Goal: Task Accomplishment & Management: Use online tool/utility

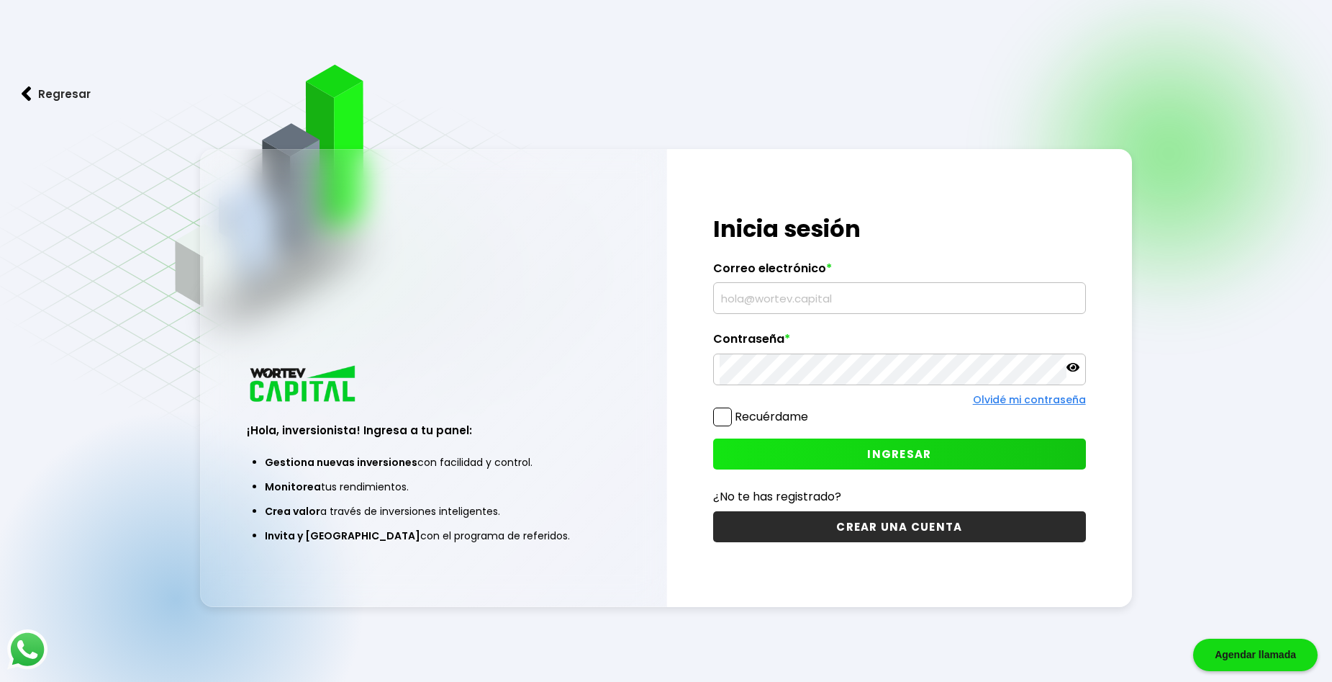
type input "[EMAIL_ADDRESS][DOMAIN_NAME]"
click at [896, 457] on span "INGRESAR" at bounding box center [899, 453] width 64 height 15
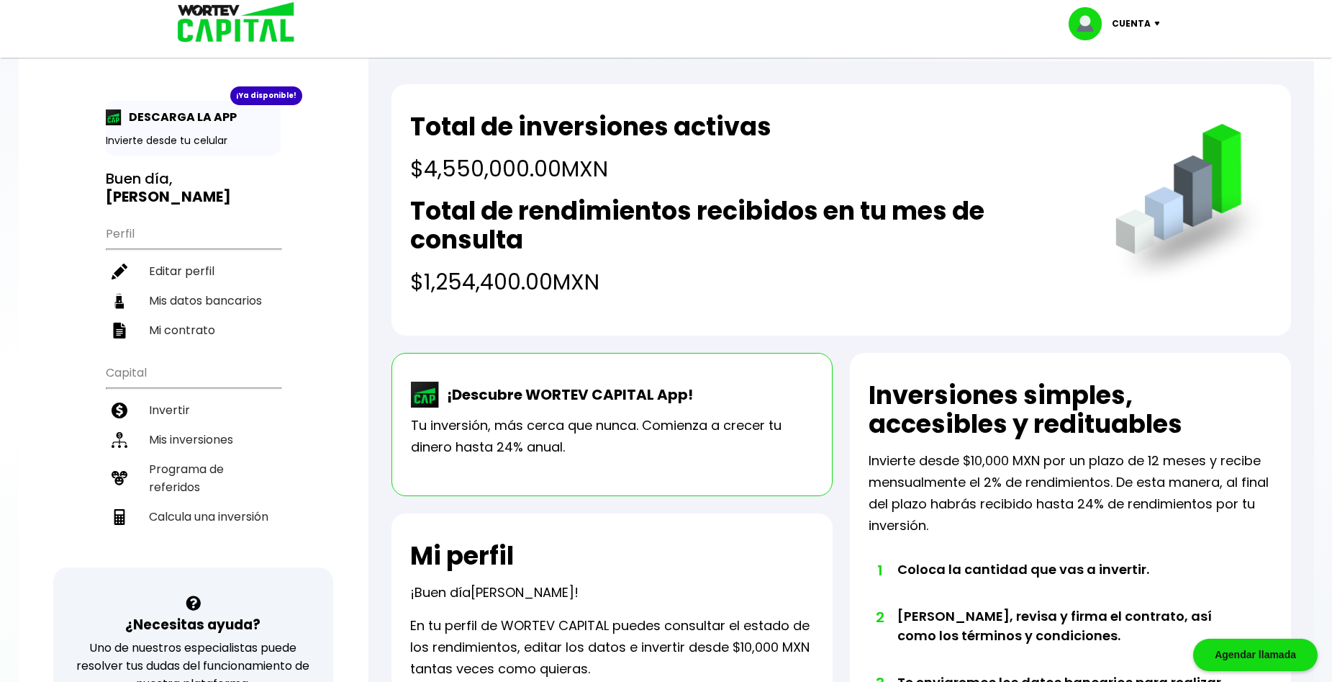
click at [629, 203] on h2 "Total de rendimientos recibidos en tu mes de consulta" at bounding box center [748, 226] width 676 height 58
click at [749, 208] on h2 "Total de rendimientos recibidos en tu mes de consulta" at bounding box center [748, 226] width 676 height 58
click at [544, 285] on h4 "$1,254,400.00 MXN" at bounding box center [748, 282] width 676 height 32
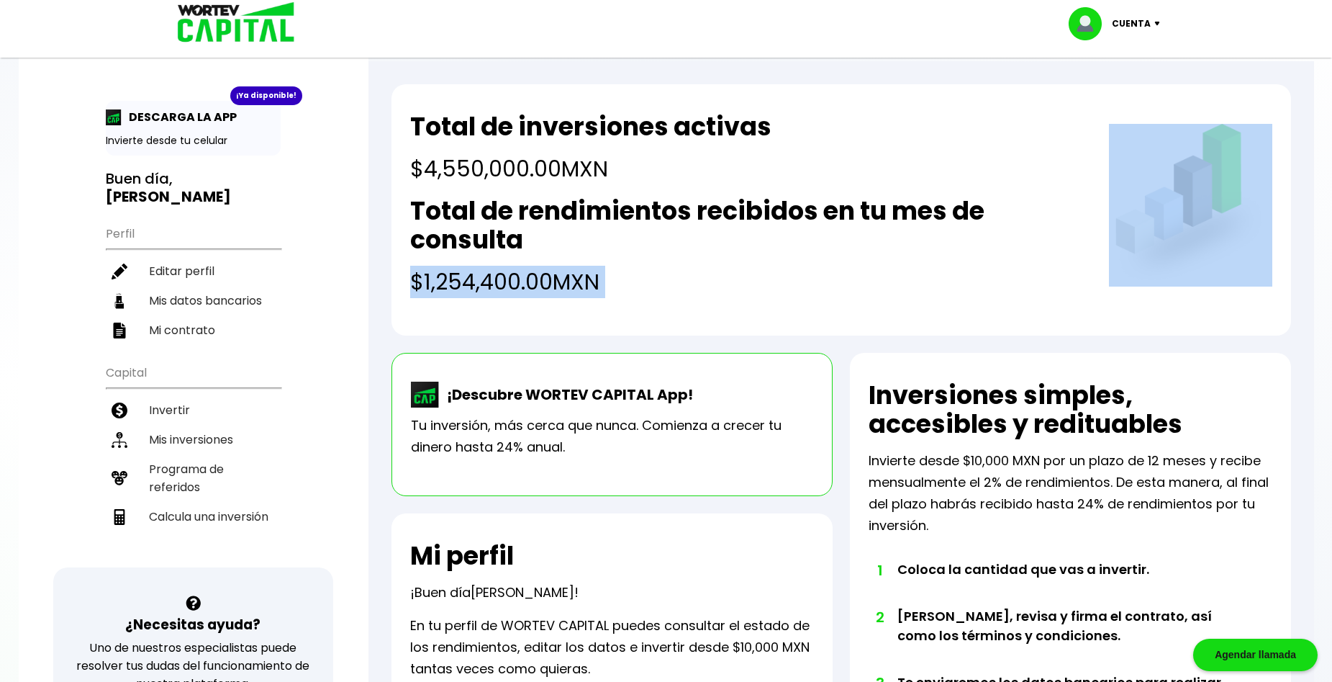
click at [544, 285] on h4 "$1,254,400.00 MXN" at bounding box center [748, 282] width 676 height 32
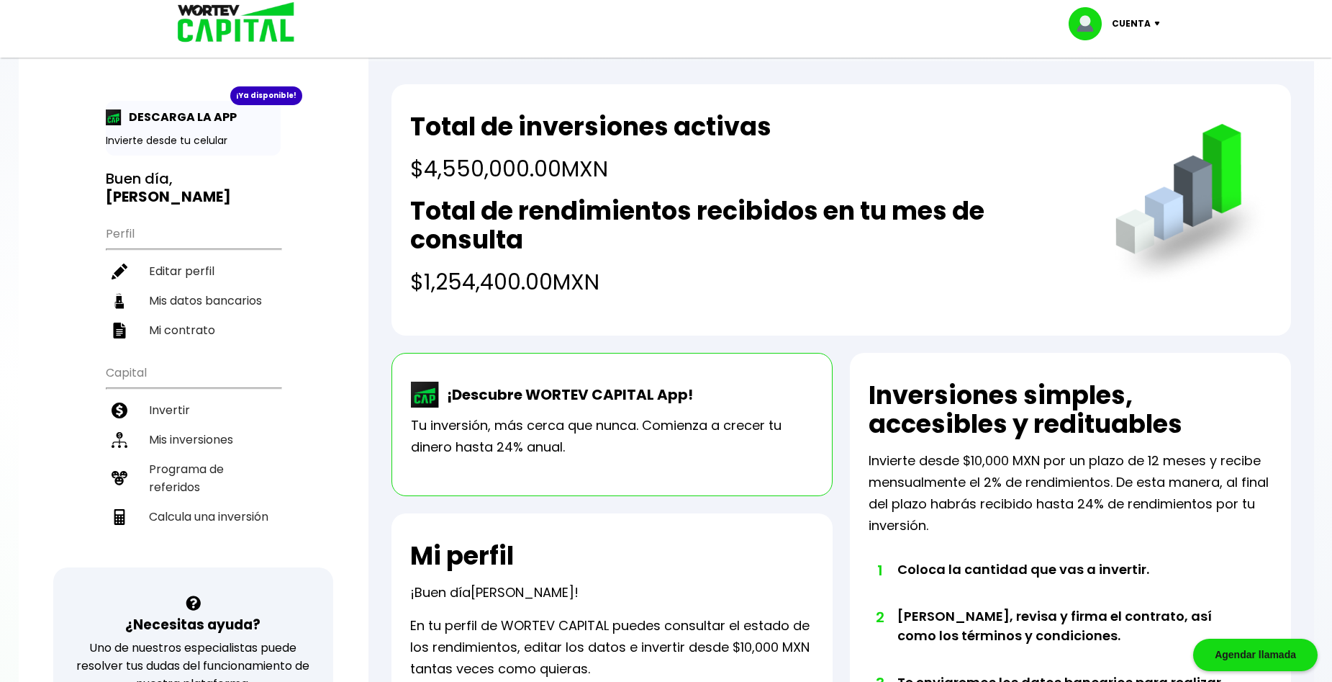
click at [810, 364] on div "¡Descubre WORTEV CAPITAL App! Tu inversión, más cerca que nunca. Comienza a cre…" at bounding box center [612, 424] width 441 height 143
click at [1101, 392] on h2 "Inversiones simples, accesibles y redituables" at bounding box center [1071, 410] width 404 height 58
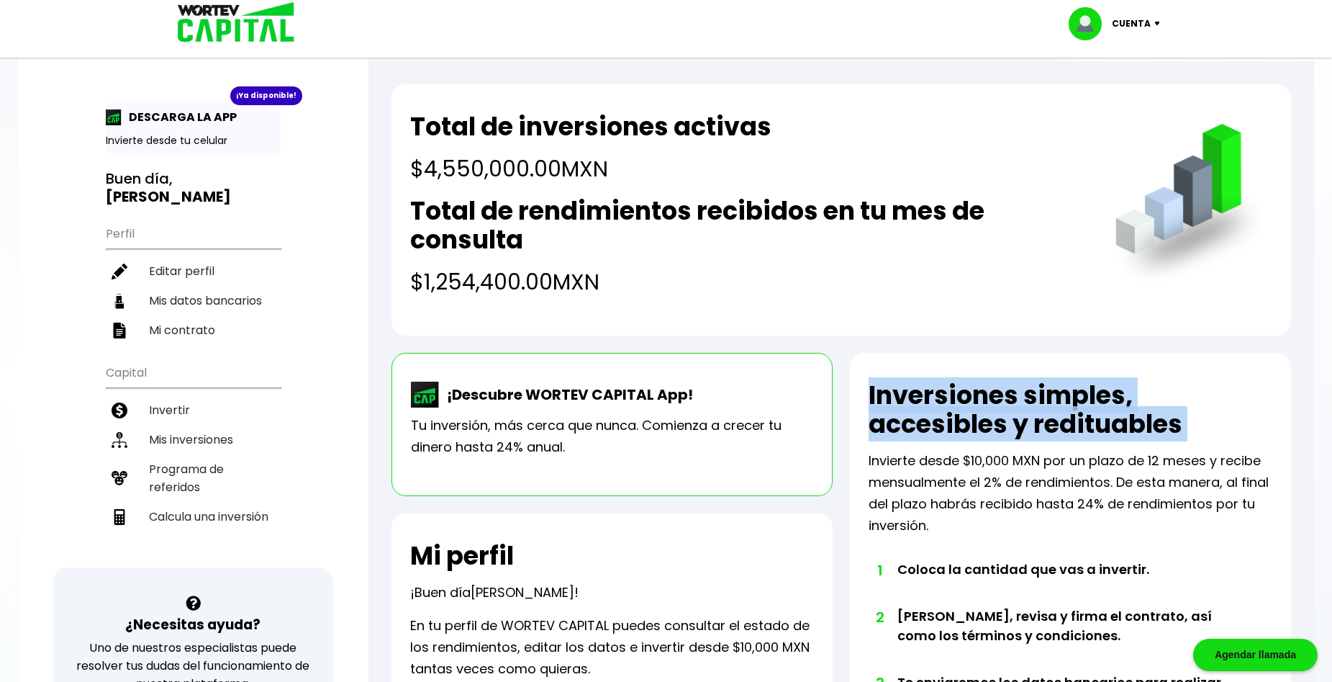
click at [1101, 392] on h2 "Inversiones simples, accesibles y redituables" at bounding box center [1071, 410] width 404 height 58
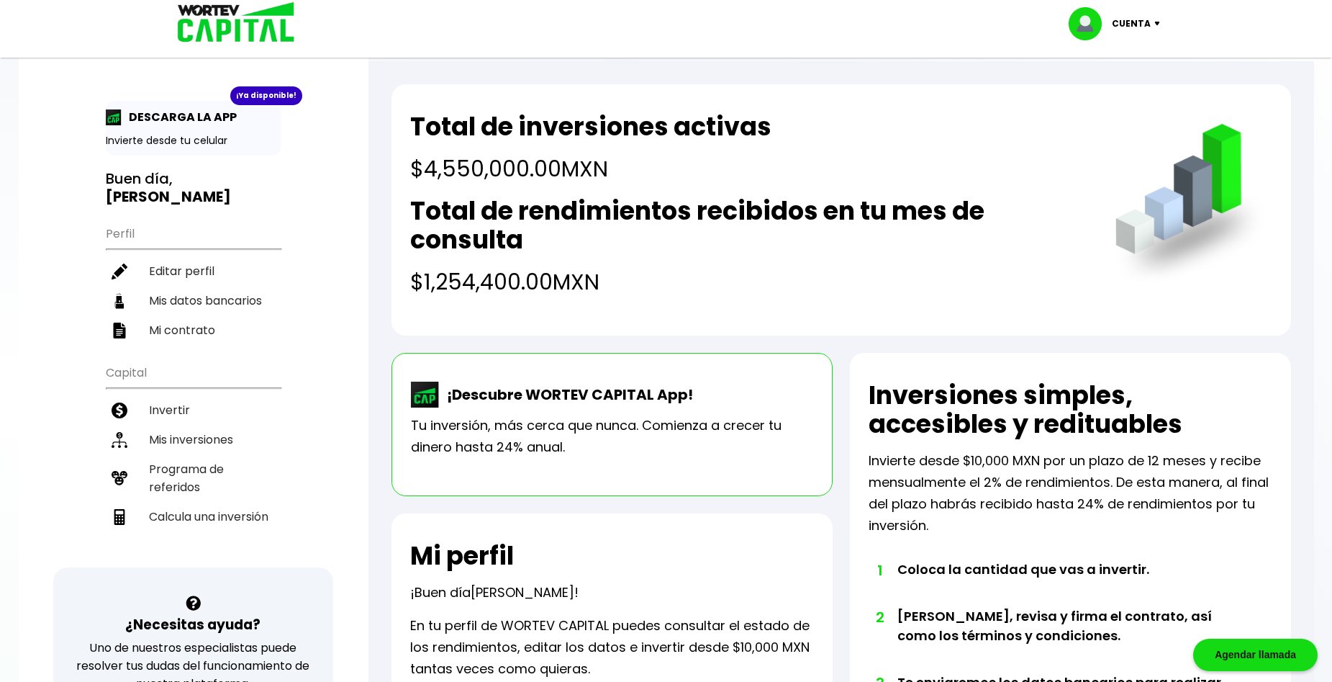
click at [1096, 457] on p "Invierte desde $10,000 MXN por un plazo de 12 meses y recibe mensualmente el 2%…" at bounding box center [1071, 493] width 404 height 86
click at [532, 286] on h4 "$1,254,400.00 MXN" at bounding box center [748, 282] width 676 height 32
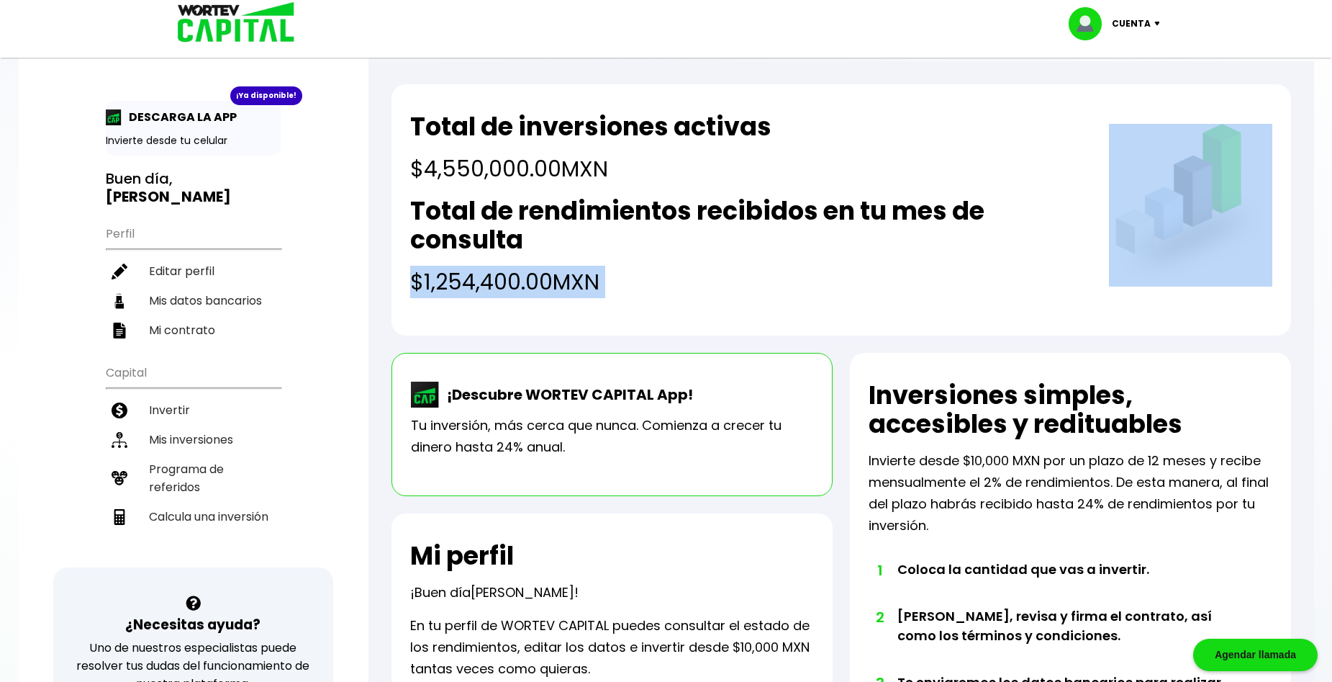
click at [532, 286] on h4 "$1,254,400.00 MXN" at bounding box center [748, 282] width 676 height 32
click at [795, 337] on div "Total de inversiones activas $4,550,000.00 MXN Total de rendimientos recibidos …" at bounding box center [842, 634] width 946 height 1147
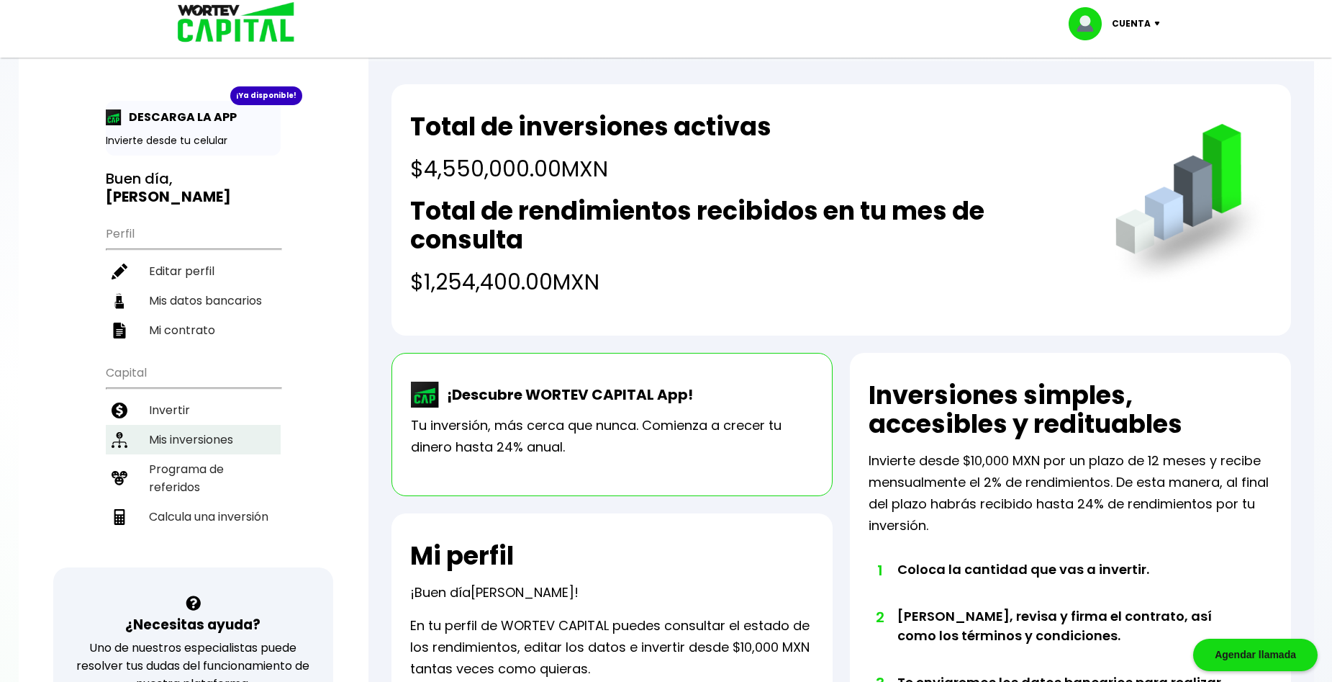
click at [179, 425] on li "Mis inversiones" at bounding box center [193, 440] width 175 height 30
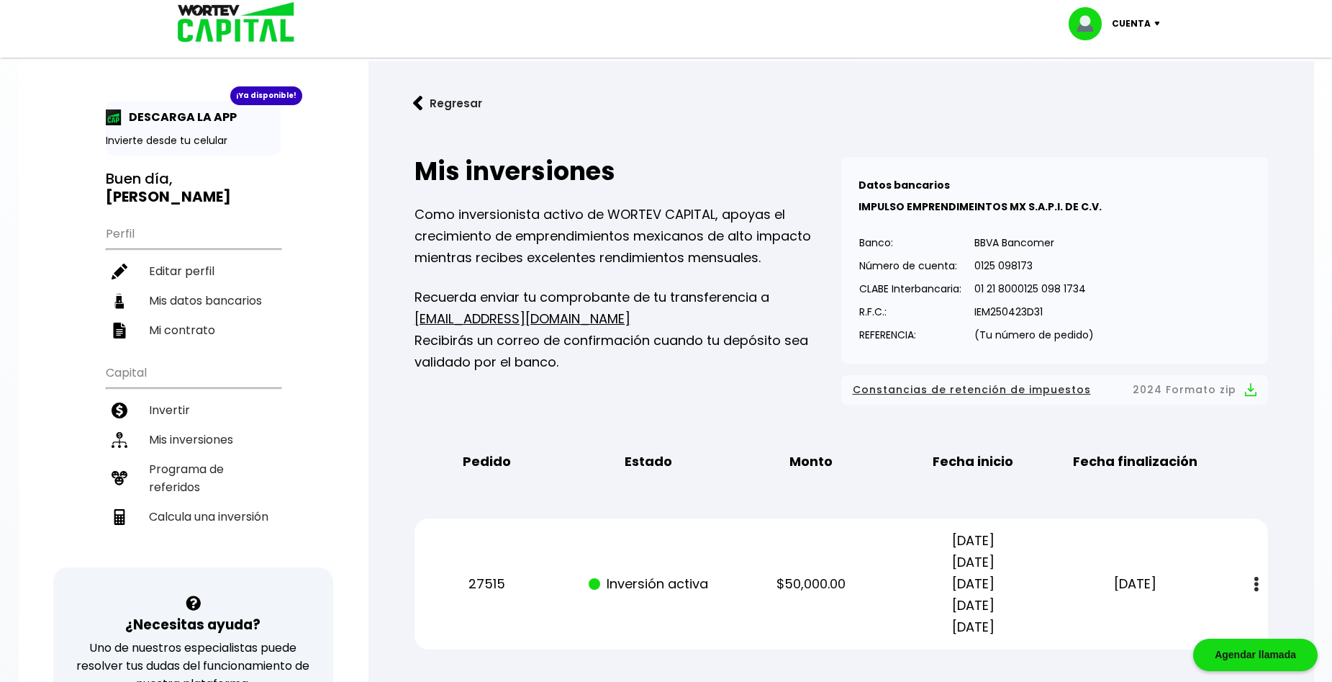
click at [453, 97] on button "Regresar" at bounding box center [448, 103] width 112 height 38
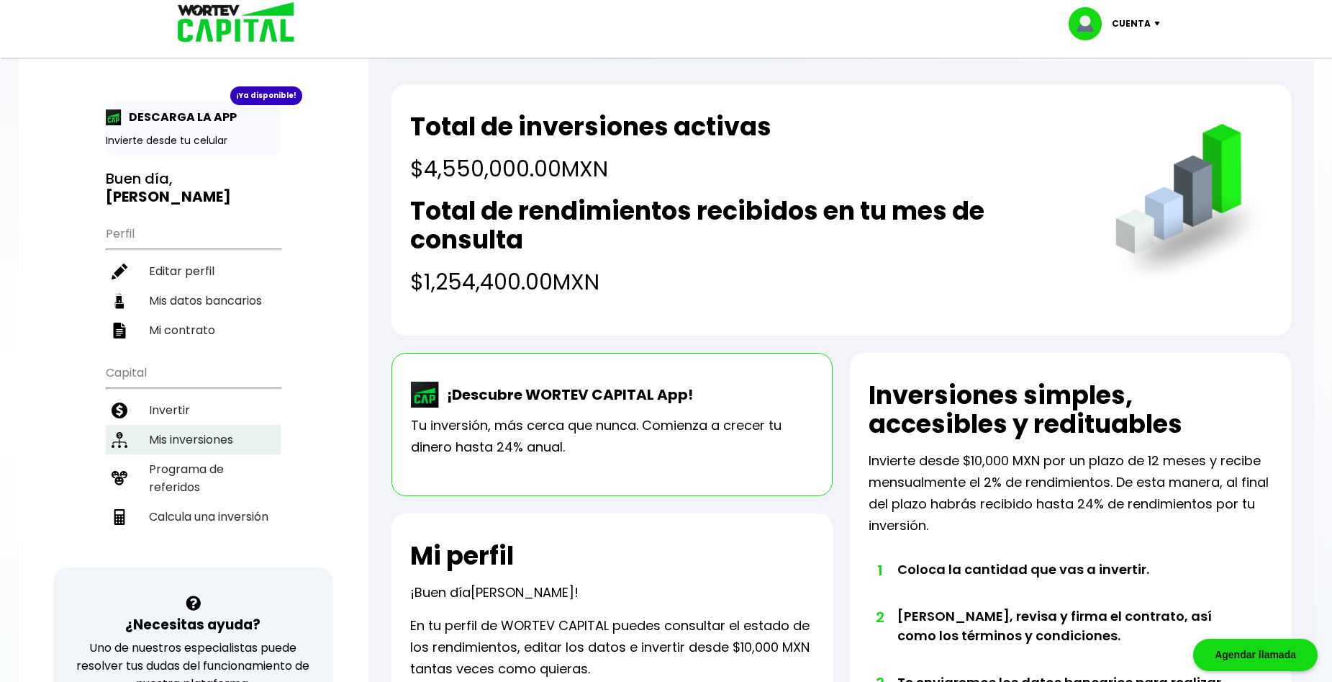
click at [186, 425] on li "Mis inversiones" at bounding box center [193, 440] width 175 height 30
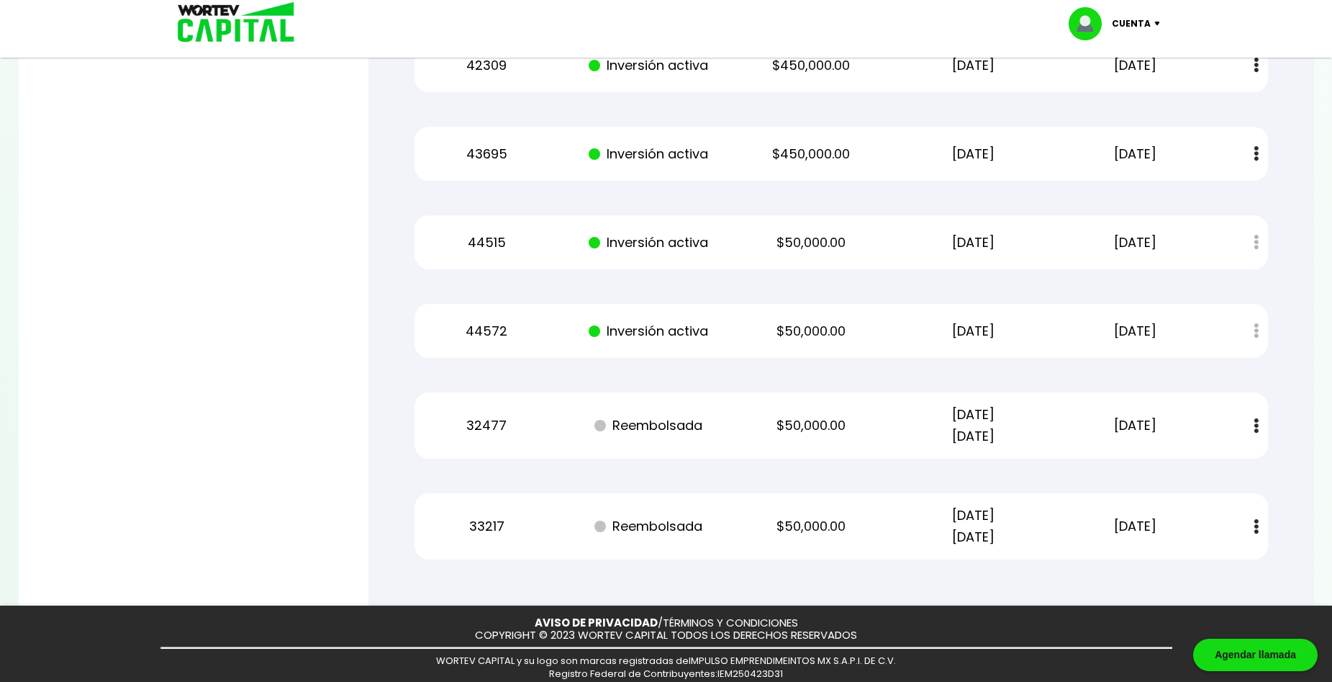
scroll to position [4654, 0]
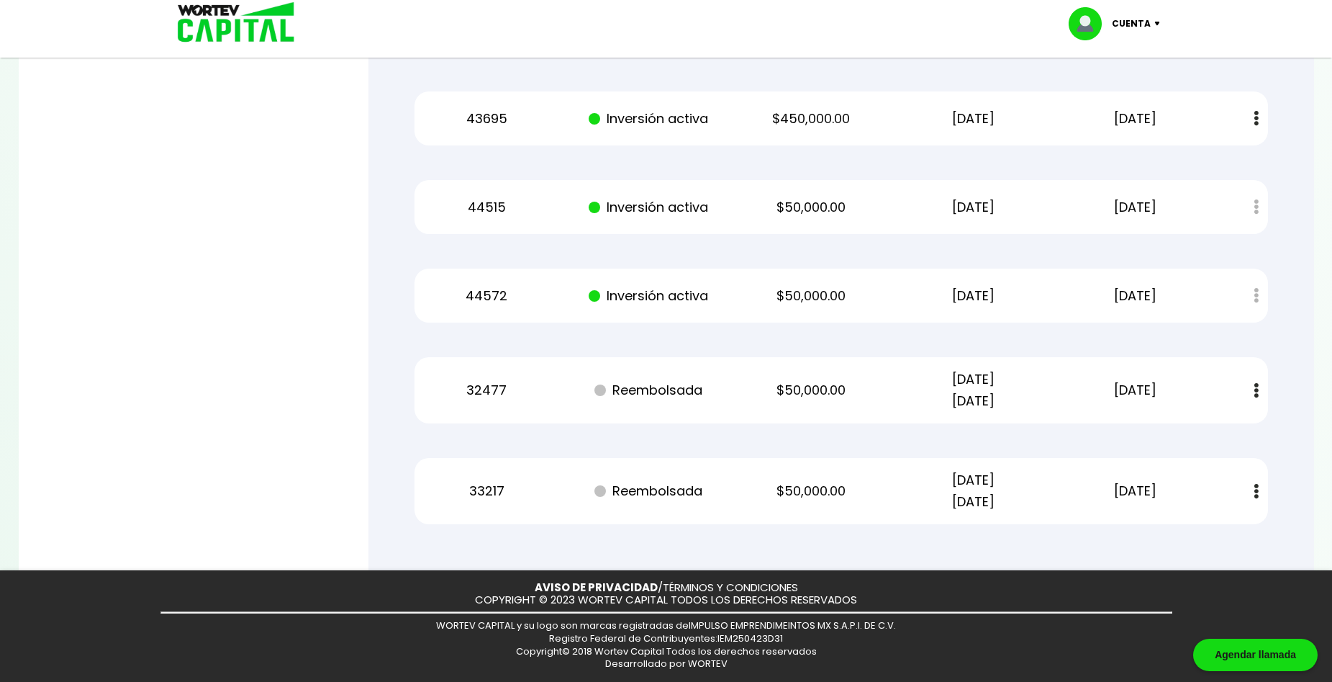
click at [262, 303] on div at bounding box center [666, 341] width 1332 height 682
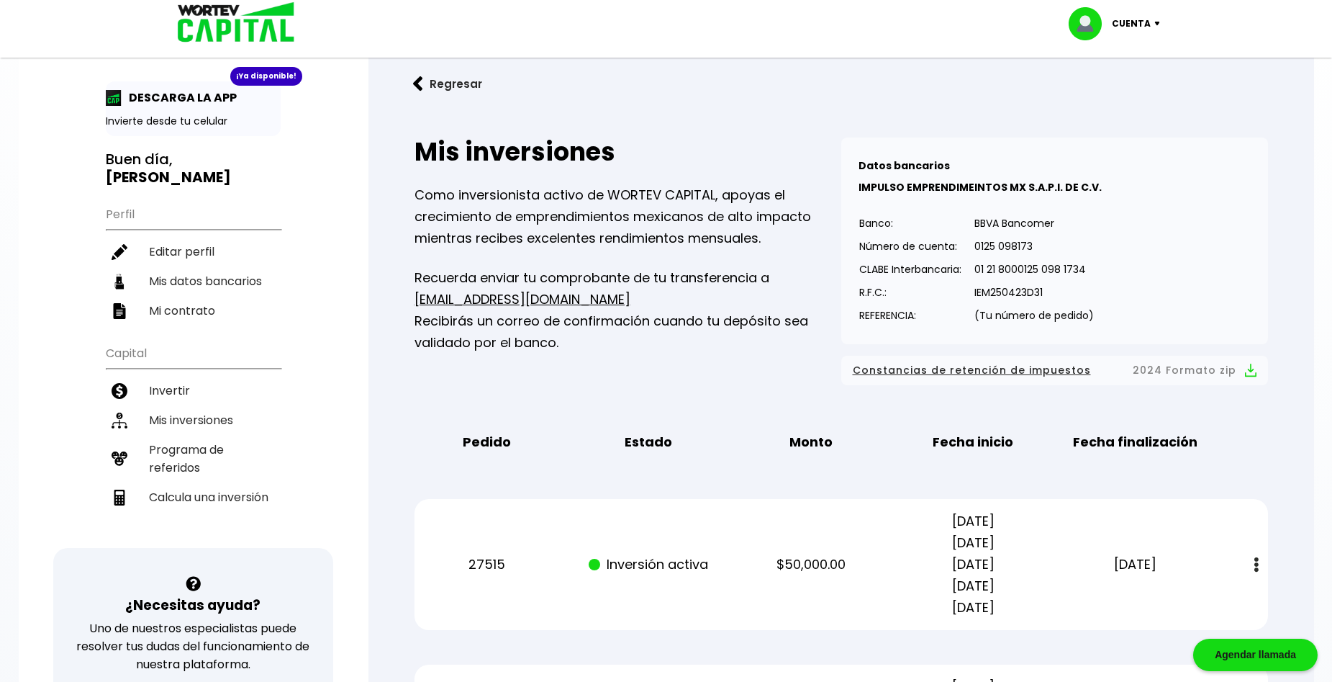
scroll to position [0, 0]
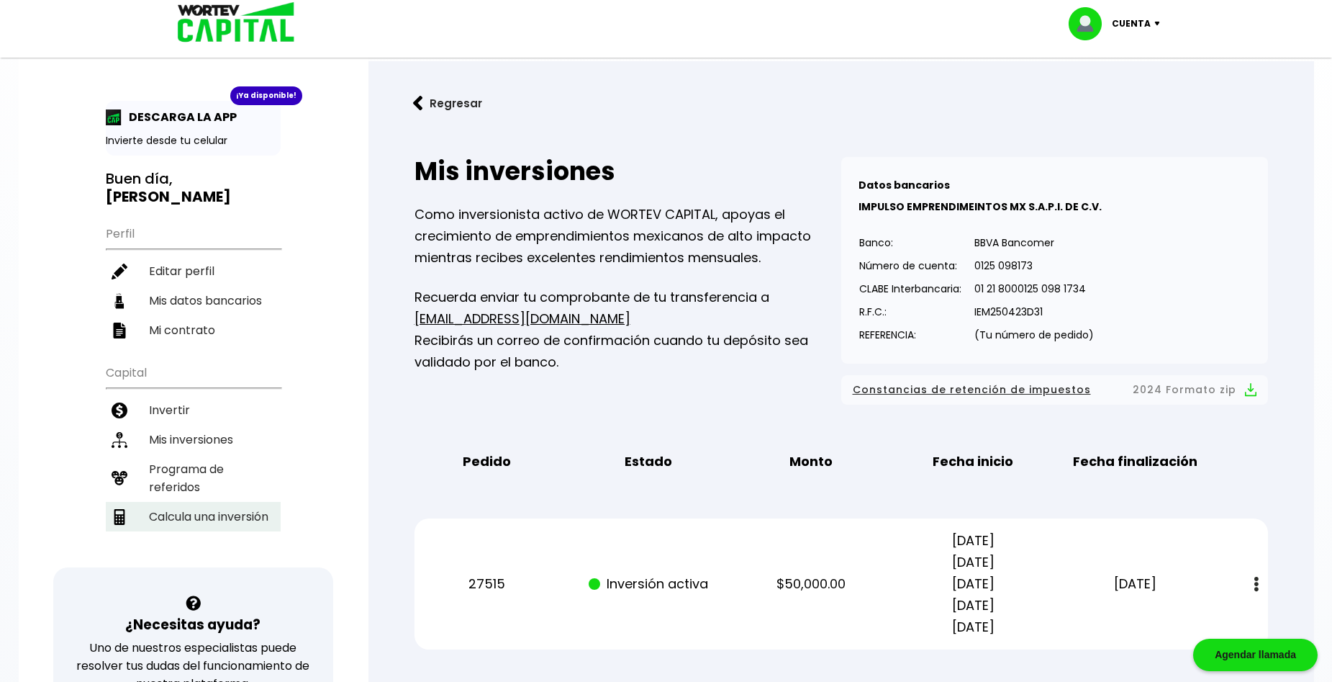
click at [206, 505] on li "Calcula una inversión" at bounding box center [193, 517] width 175 height 30
select select "1"
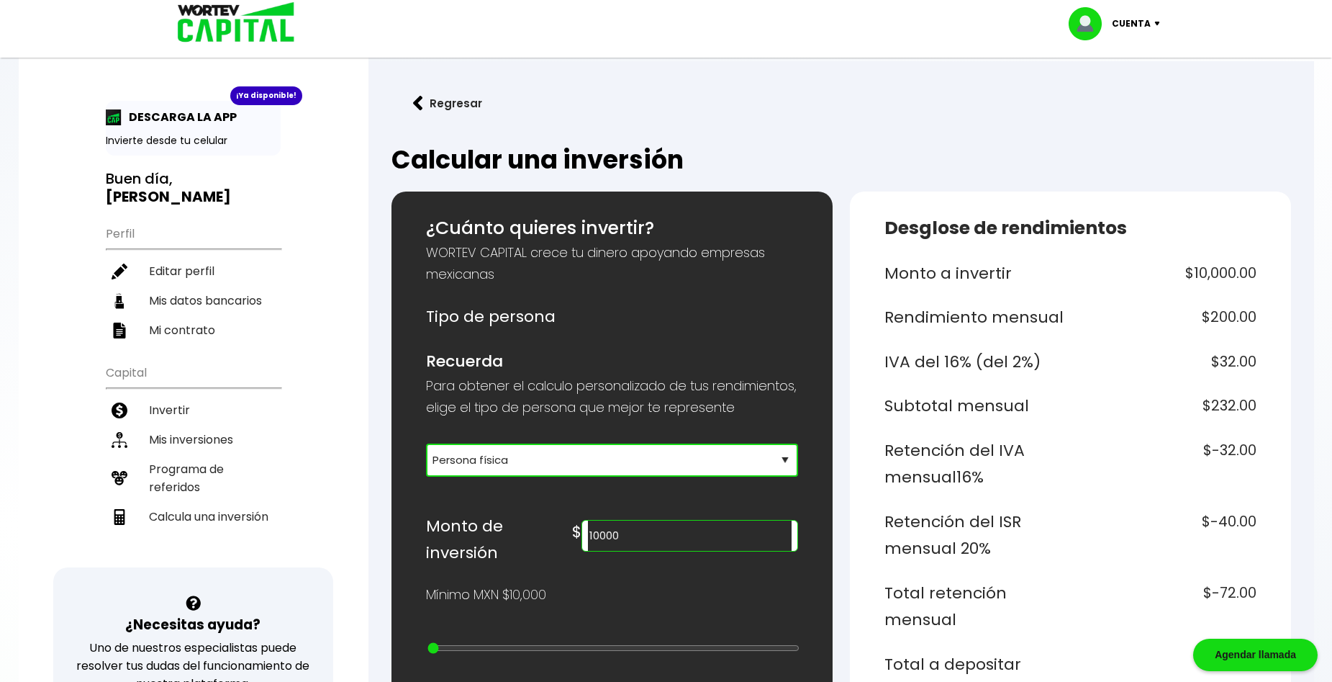
click at [687, 477] on select "Selecciona tu tipo de persona Persona Física que emite factura Persona física P…" at bounding box center [612, 459] width 372 height 33
click at [686, 477] on select "Selecciona tu tipo de persona Persona Física que emite factura Persona física P…" at bounding box center [612, 459] width 372 height 33
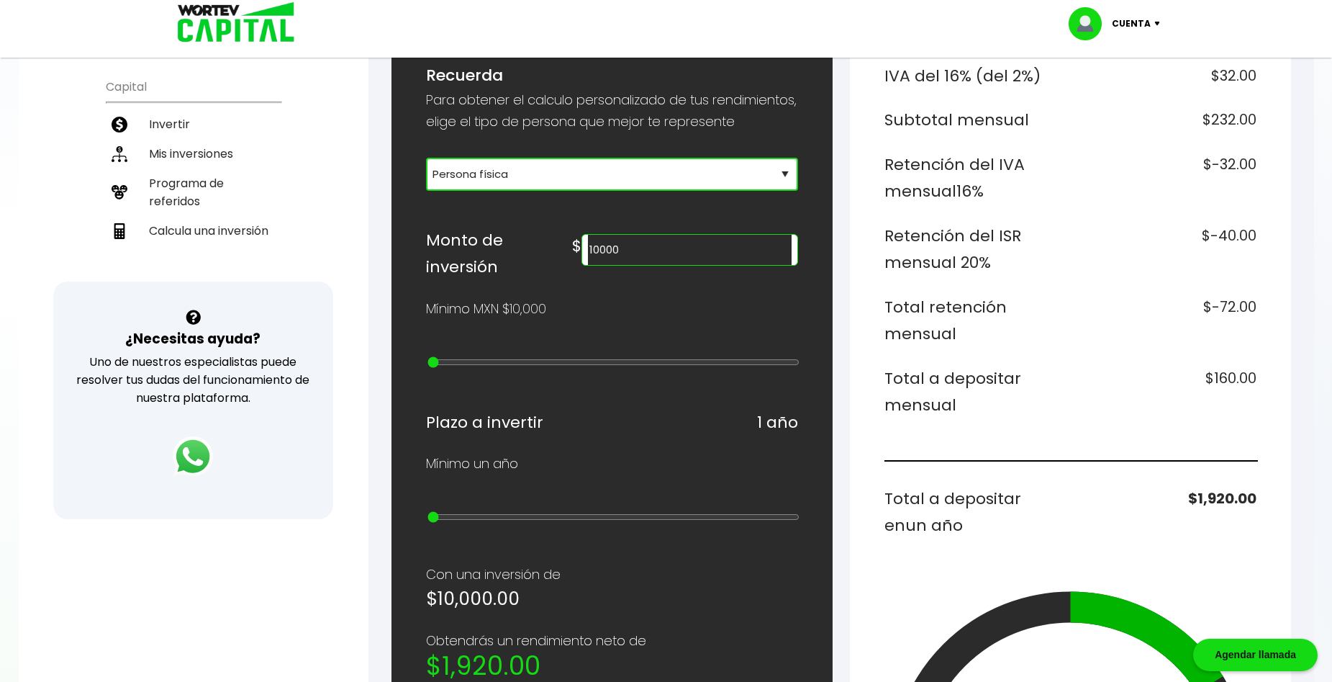
scroll to position [168, 0]
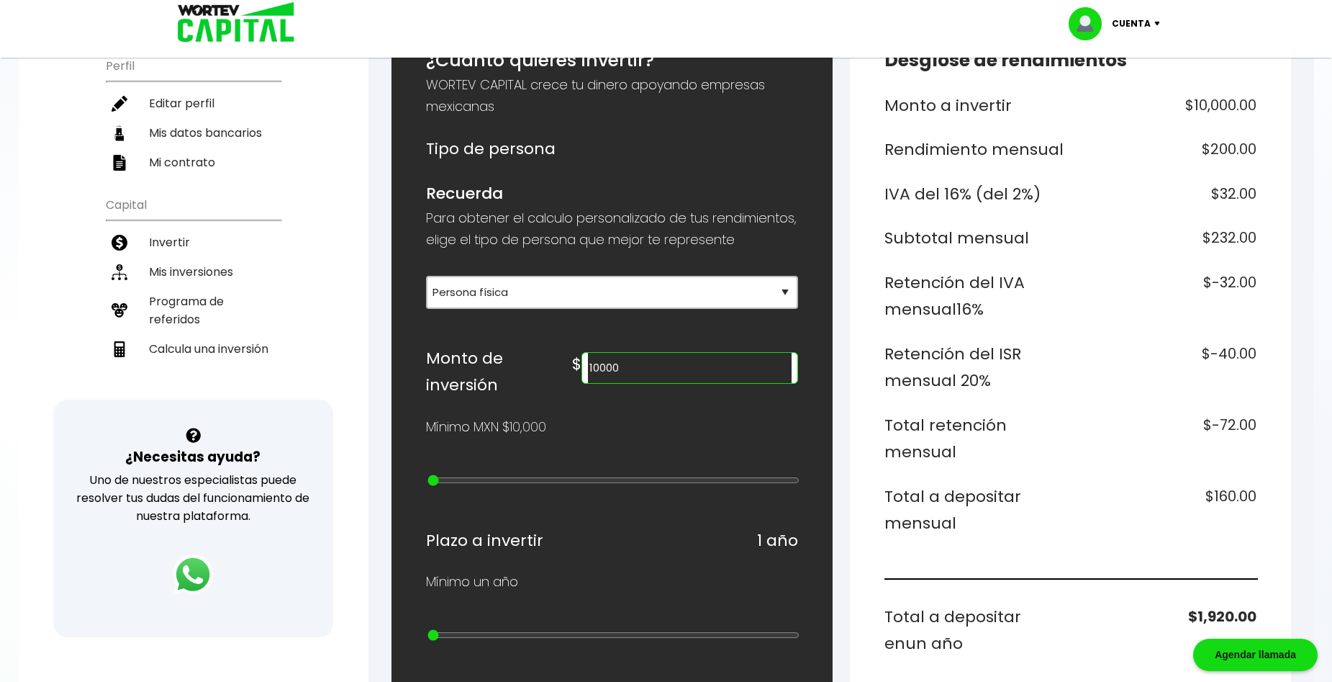
drag, startPoint x: 700, startPoint y: 397, endPoint x: 648, endPoint y: 394, distance: 51.9
click at [648, 384] on div "$ 10000" at bounding box center [684, 364] width 225 height 39
type input "200000"
type input "10"
click at [573, 486] on input "range" at bounding box center [614, 480] width 372 height 12
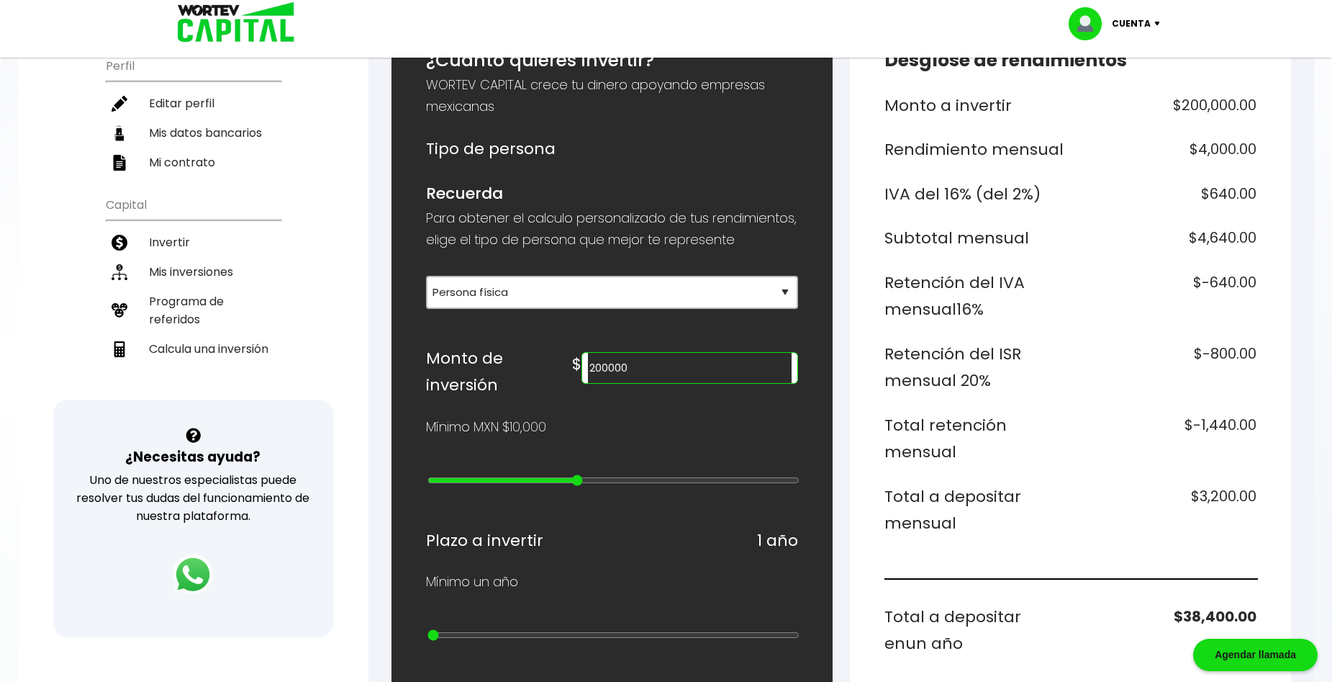
type input "500000"
type input "13"
click at [623, 486] on input "range" at bounding box center [614, 480] width 372 height 12
